Goal: Find specific page/section: Find specific page/section

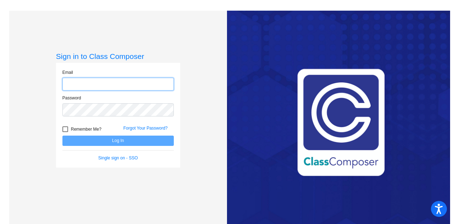
type input "[PERSON_NAME][EMAIL_ADDRESS][PERSON_NAME][DOMAIN_NAME]"
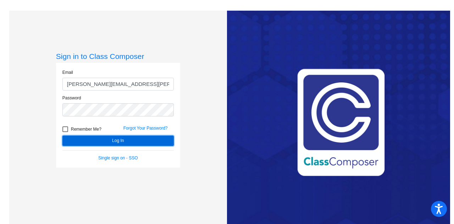
click at [152, 142] on button "Log In" at bounding box center [117, 140] width 111 height 10
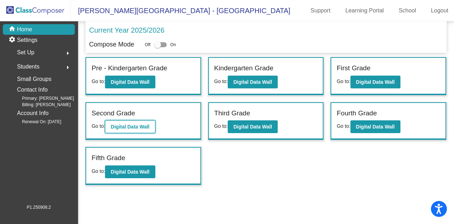
click at [119, 127] on b "Digital Data Wall" at bounding box center [130, 127] width 39 height 6
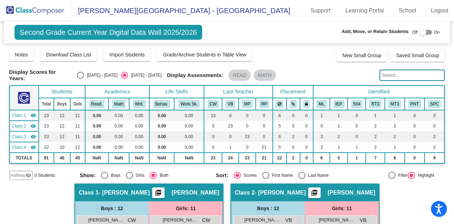
click at [396, 72] on input "text" at bounding box center [411, 74] width 65 height 11
type input "hei"
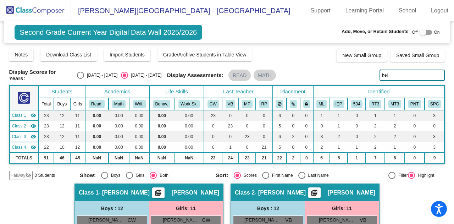
click at [387, 77] on input "hei" at bounding box center [411, 74] width 65 height 11
